Goal: Task Accomplishment & Management: Use online tool/utility

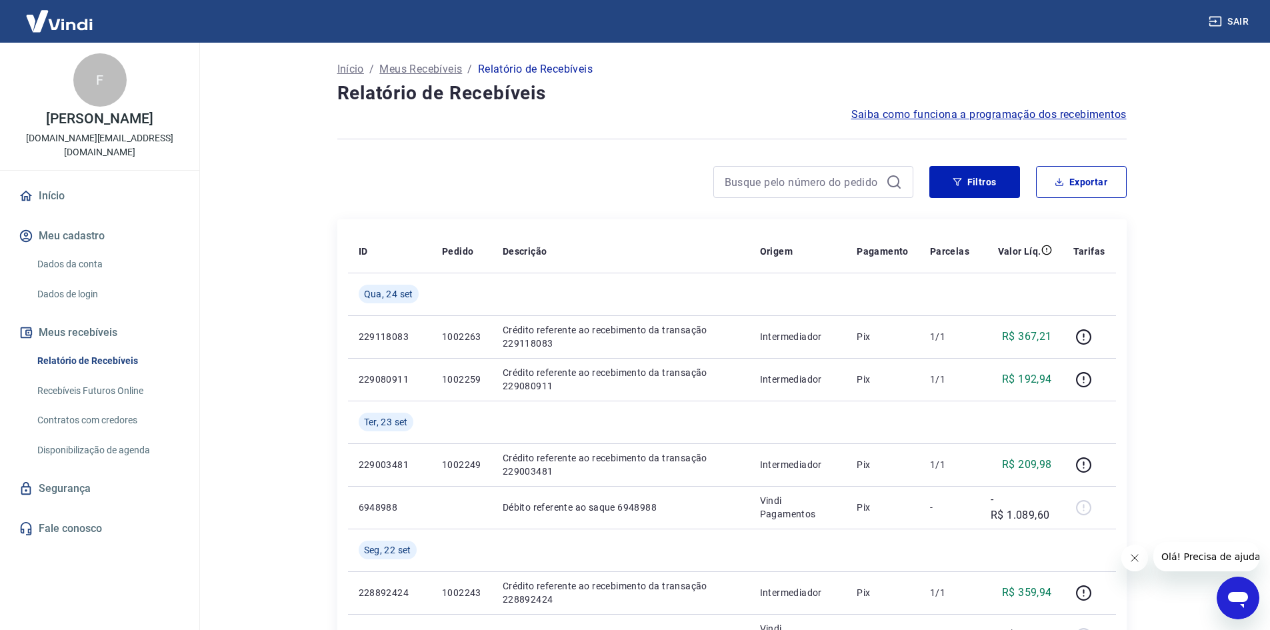
drag, startPoint x: 1234, startPoint y: 23, endPoint x: 1015, endPoint y: 73, distance: 224.3
click at [1234, 23] on button "Sair" at bounding box center [1230, 21] width 48 height 25
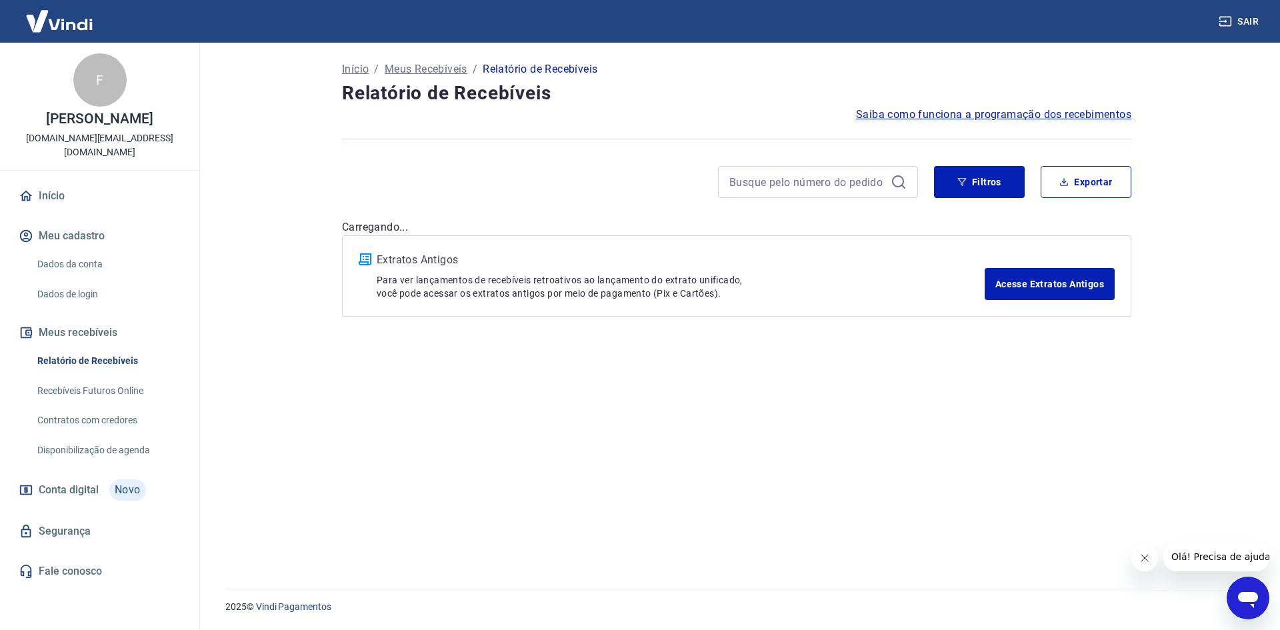
click at [126, 377] on link "Recebíveis Futuros Online" at bounding box center [107, 390] width 151 height 27
